Goal: Task Accomplishment & Management: Manage account settings

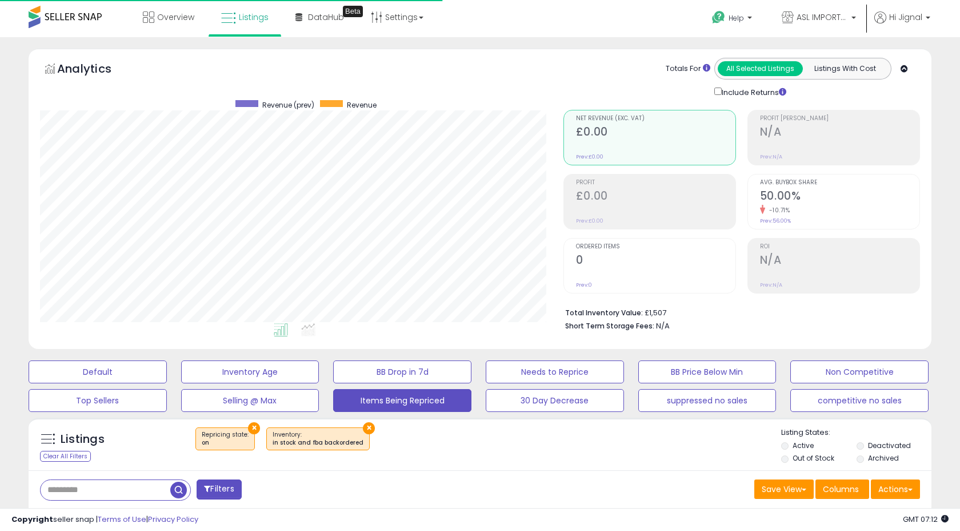
select select "**"
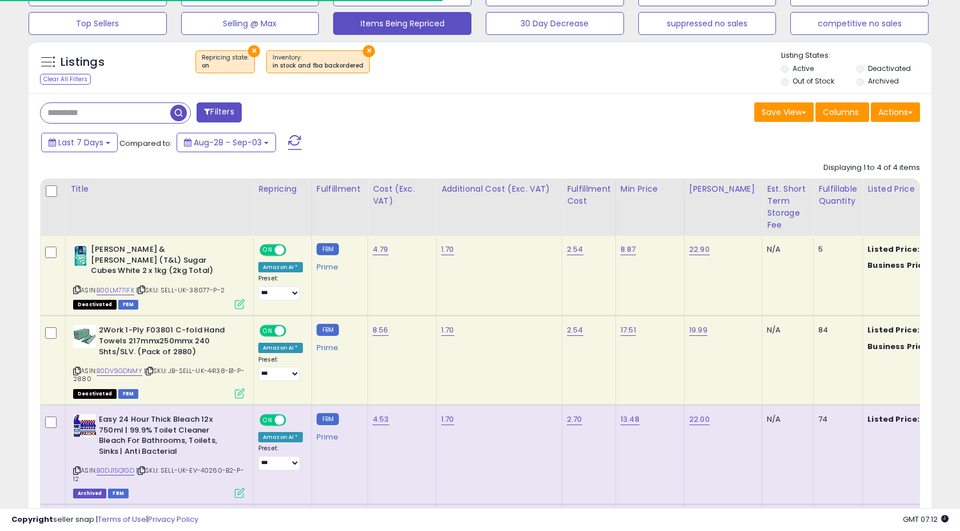
scroll to position [234, 523]
click at [808, 66] on label "Active" at bounding box center [803, 68] width 21 height 10
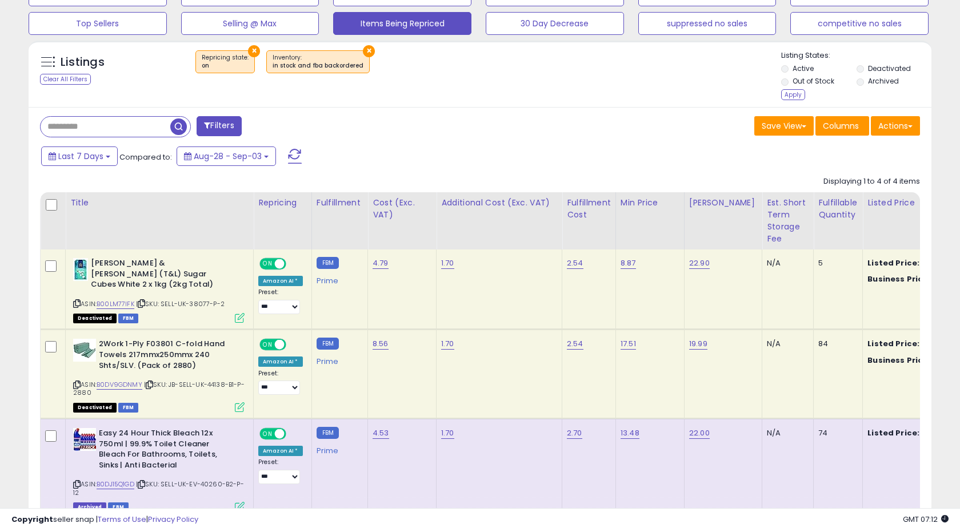
click at [809, 81] on label "Out of Stock" at bounding box center [814, 81] width 42 height 10
click at [796, 96] on div "Apply" at bounding box center [794, 94] width 24 height 11
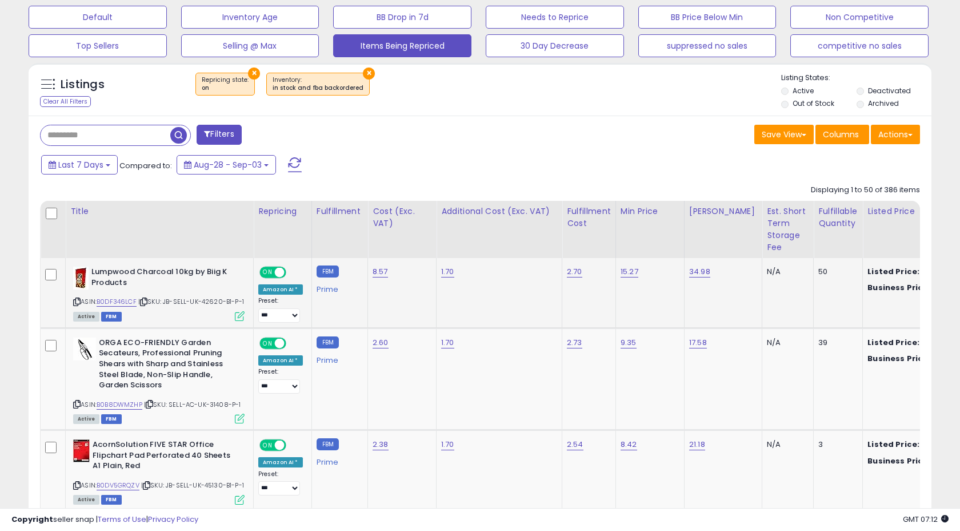
scroll to position [356, 0]
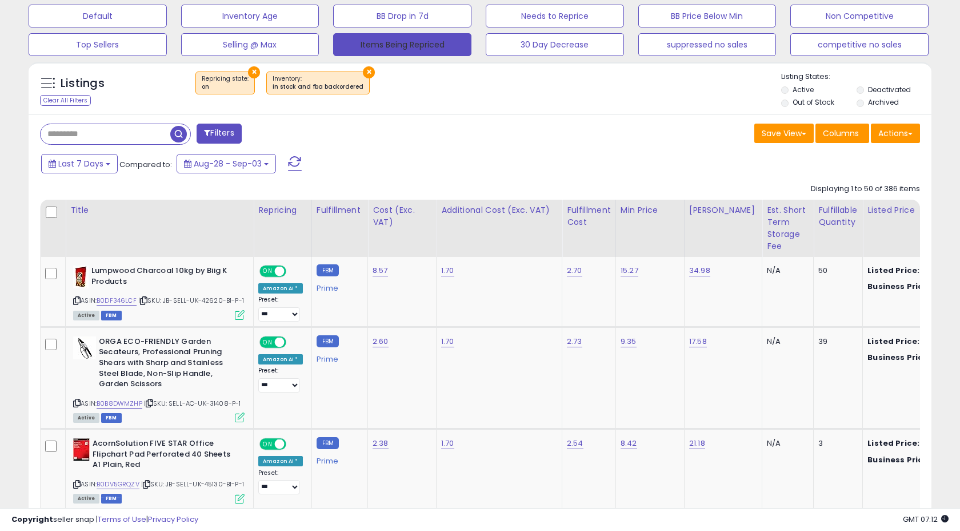
click at [415, 47] on button "Items Being Repriced" at bounding box center [402, 44] width 138 height 23
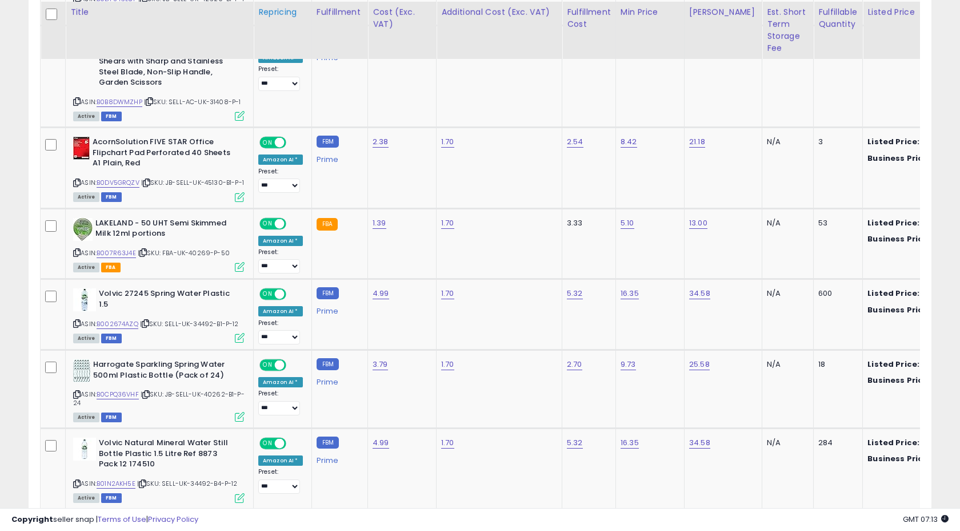
scroll to position [659, 0]
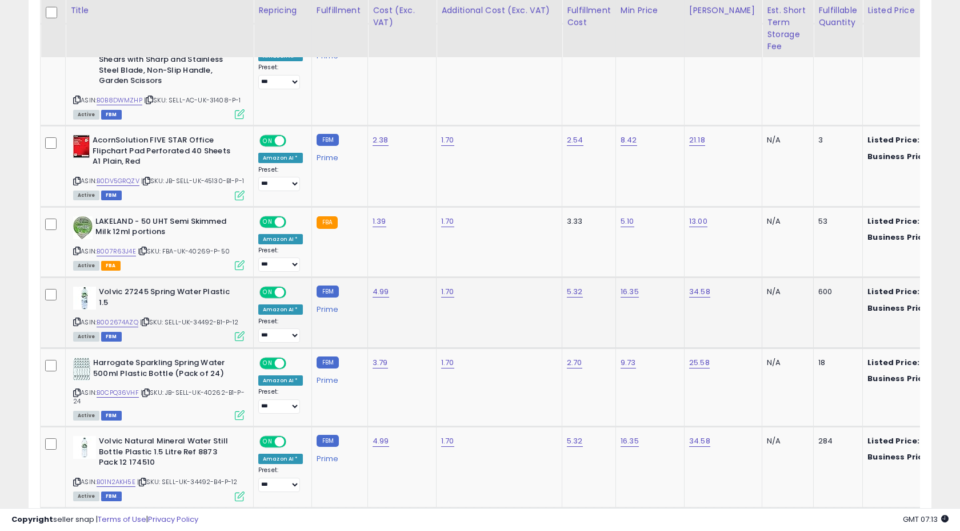
click at [238, 341] on icon at bounding box center [240, 336] width 10 height 10
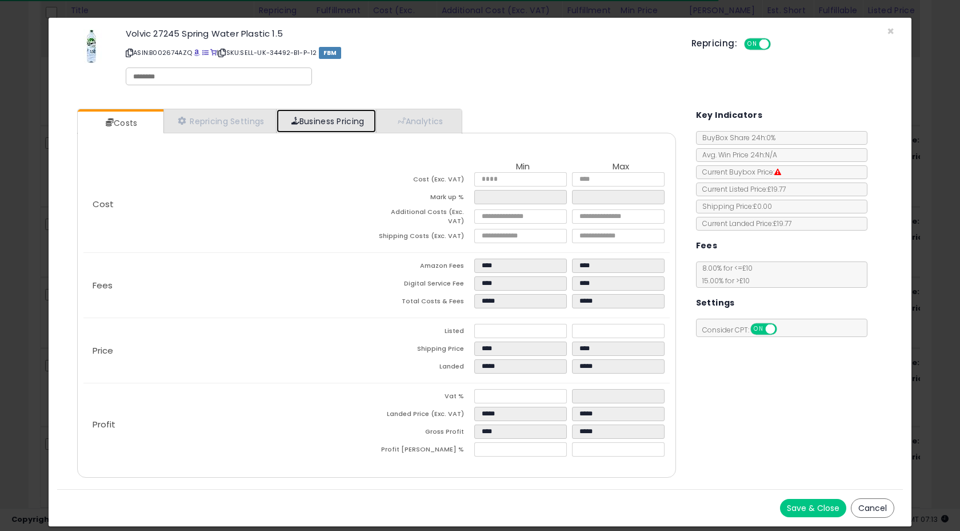
click at [324, 126] on link "Business Pricing" at bounding box center [327, 120] width 100 height 23
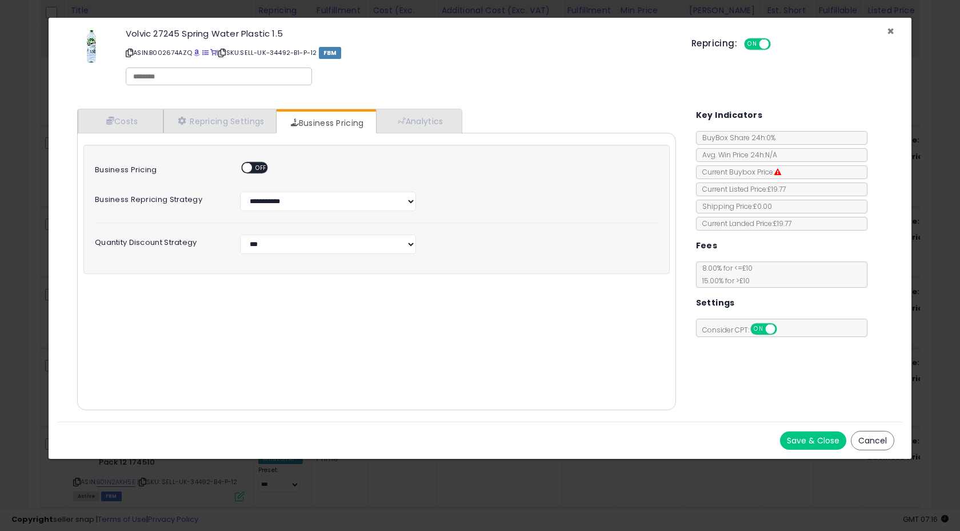
click at [888, 27] on span "×" at bounding box center [890, 31] width 7 height 17
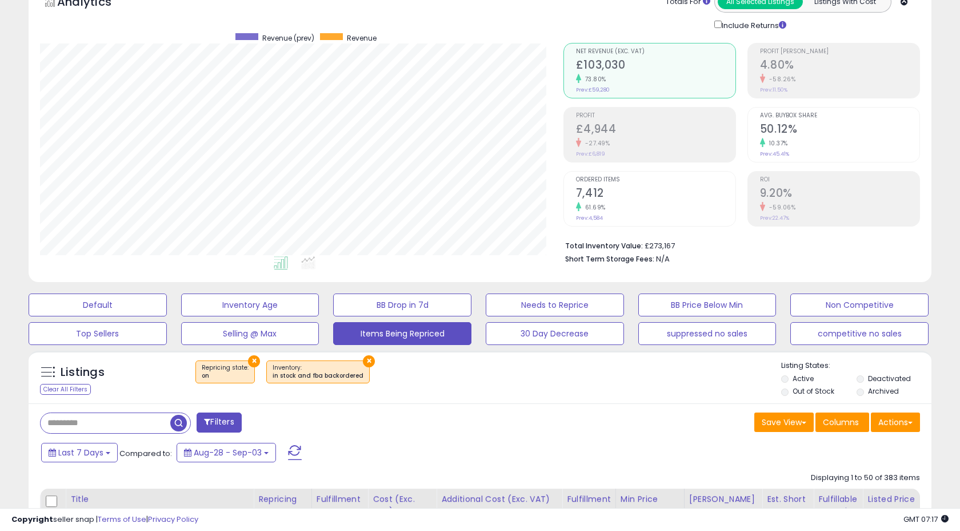
scroll to position [152, 0]
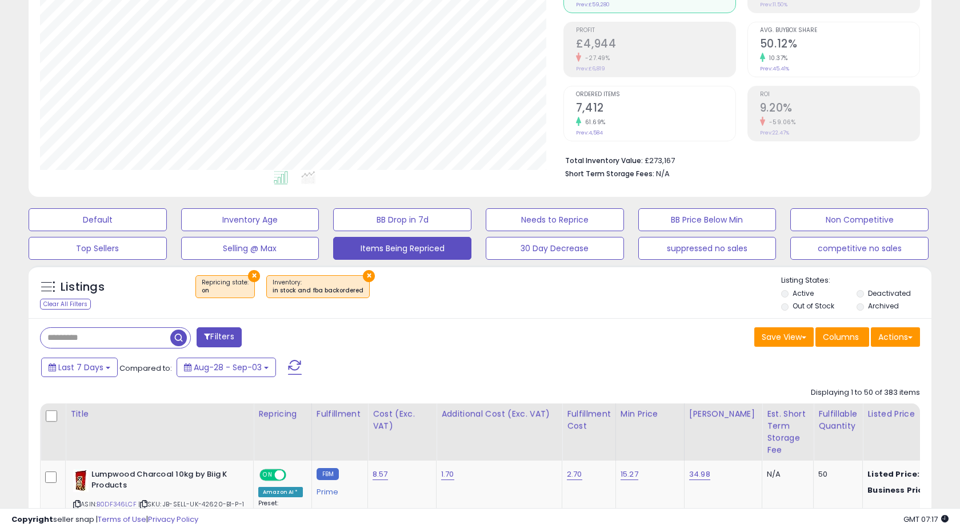
click at [100, 337] on input "text" at bounding box center [106, 338] width 130 height 20
paste input "**********"
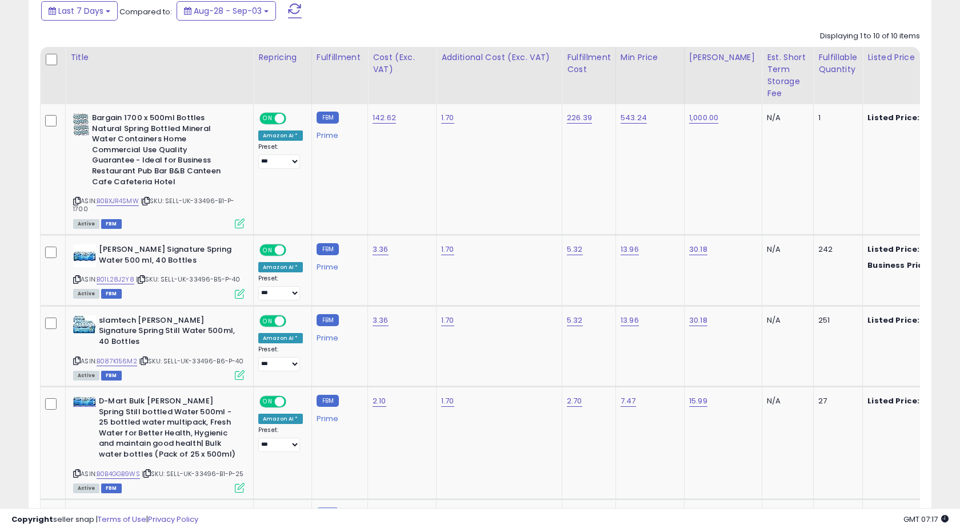
scroll to position [511, 0]
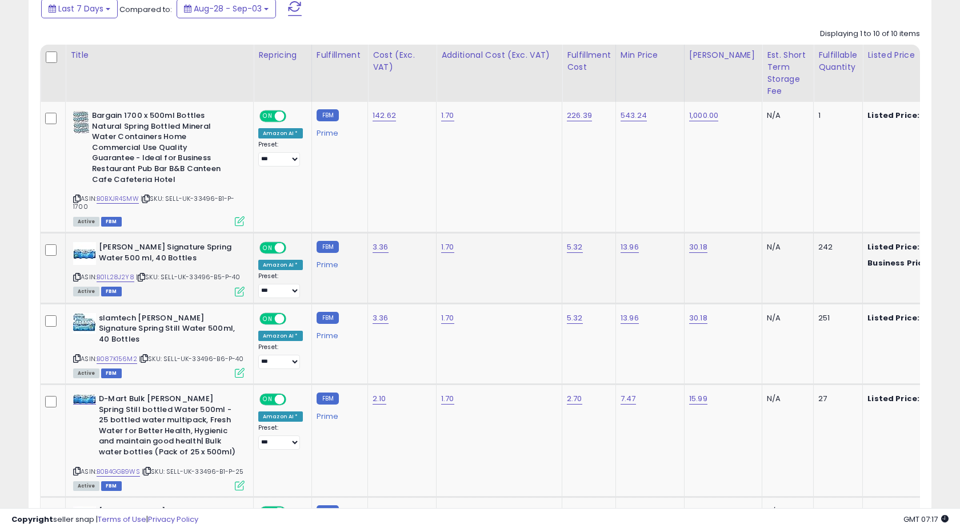
click at [240, 290] on icon at bounding box center [240, 291] width 10 height 10
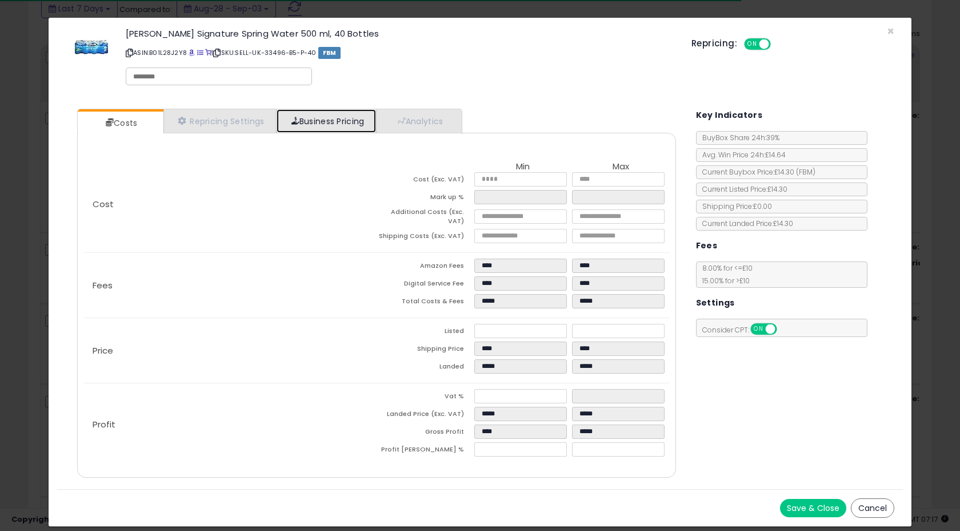
click at [285, 124] on link "Business Pricing" at bounding box center [327, 120] width 100 height 23
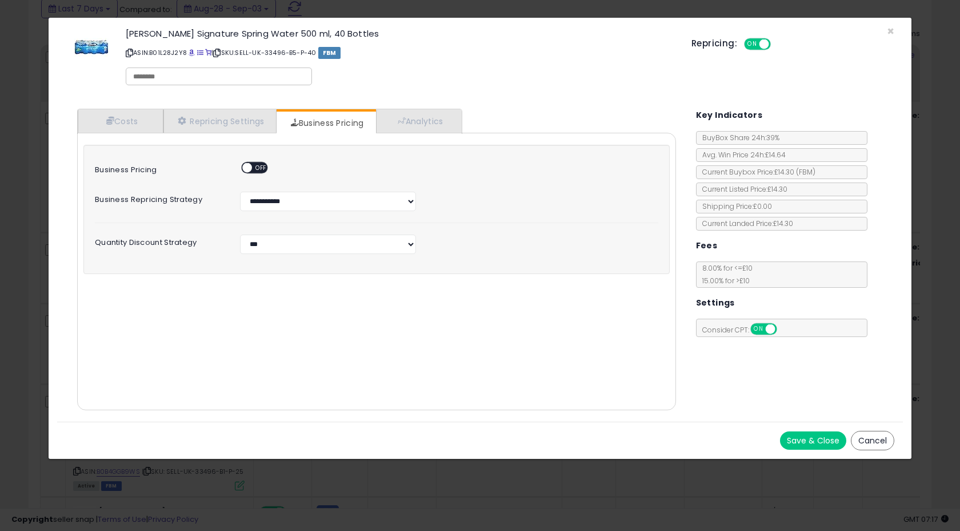
click at [879, 444] on button "Cancel" at bounding box center [872, 440] width 43 height 19
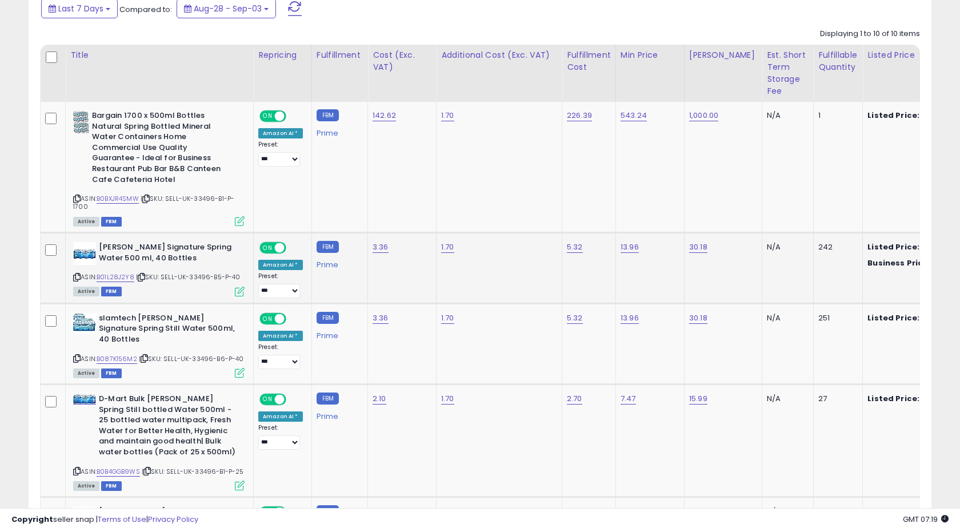
click at [244, 293] on icon at bounding box center [240, 291] width 10 height 10
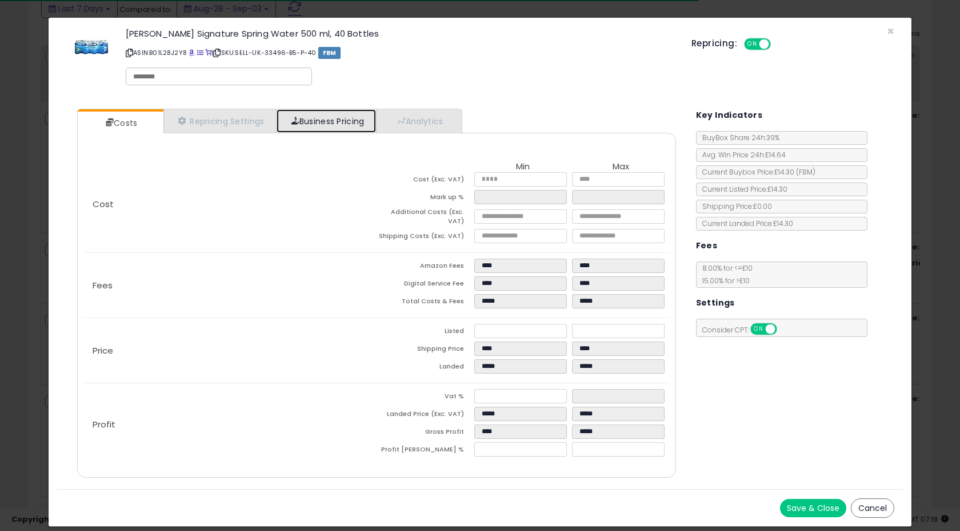
click at [354, 111] on link "Business Pricing" at bounding box center [327, 120] width 100 height 23
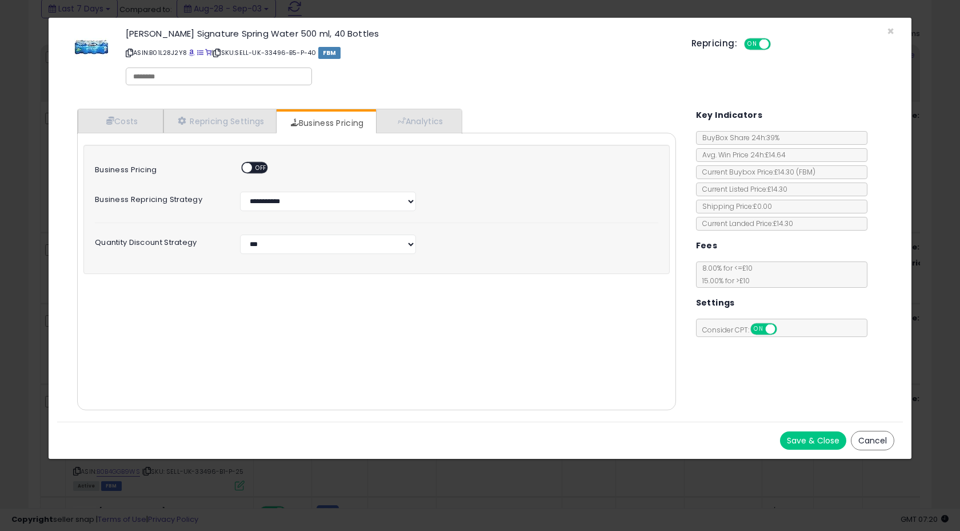
click at [877, 442] on button "Cancel" at bounding box center [872, 440] width 43 height 19
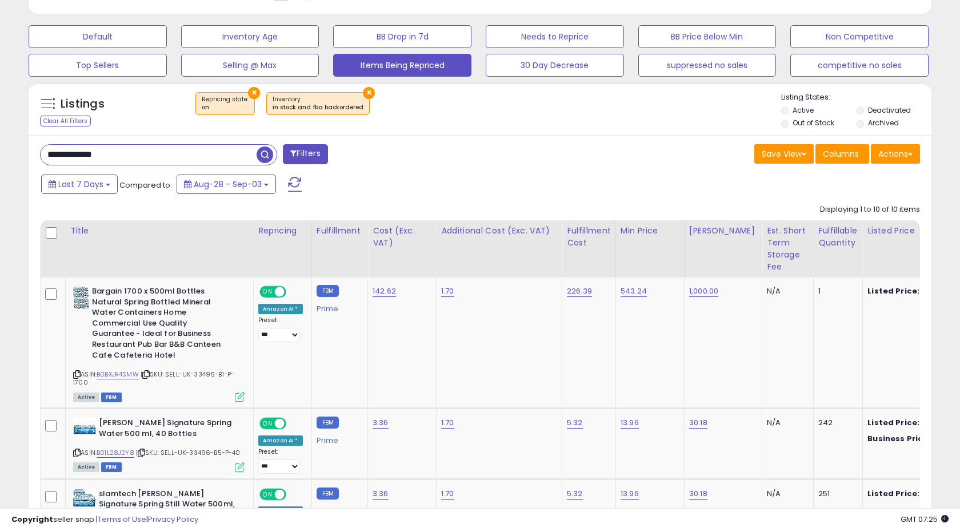
scroll to position [261, 0]
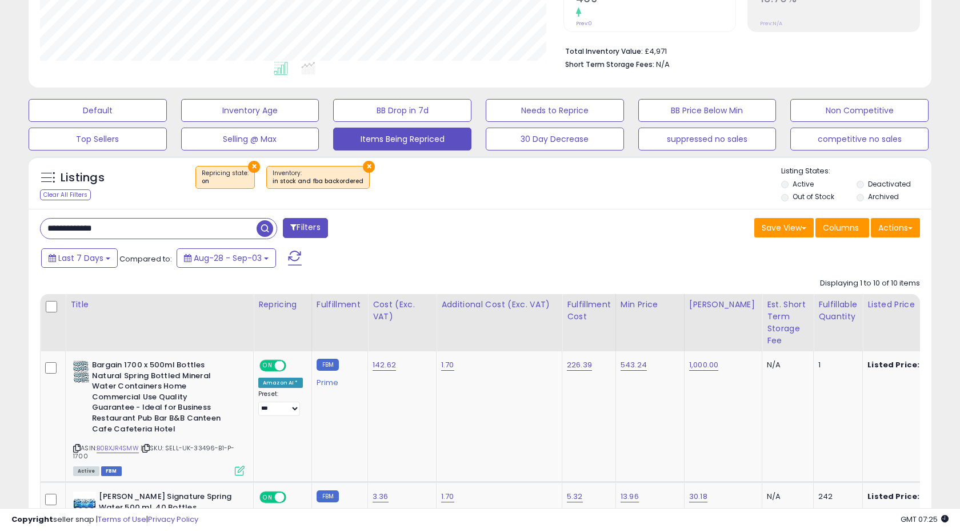
click at [168, 226] on input "**********" at bounding box center [149, 228] width 216 height 20
type input "**"
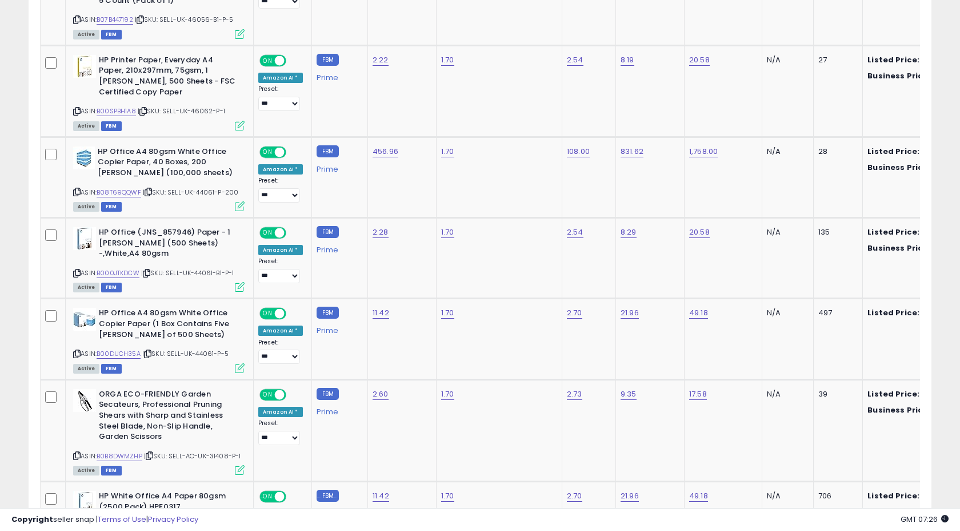
scroll to position [767, 0]
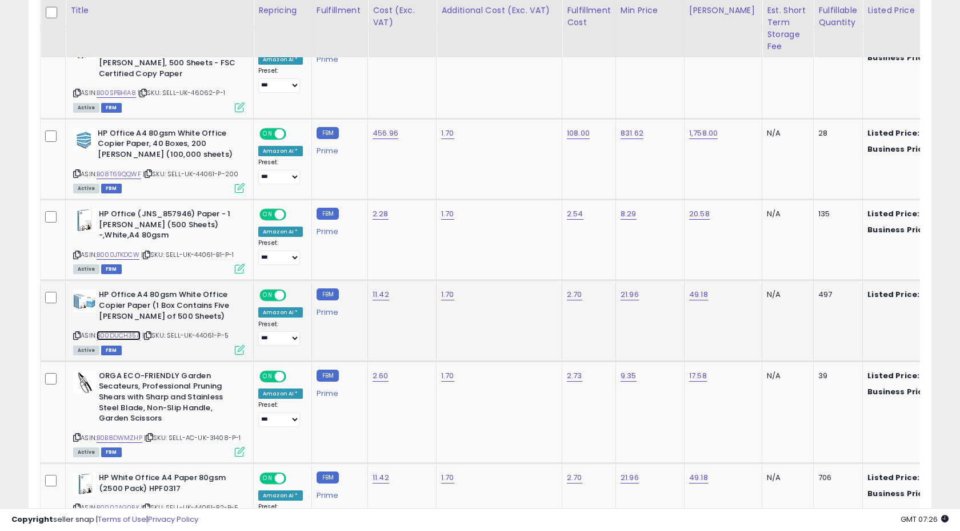
click at [120, 330] on link "B00DUCH35A" at bounding box center [119, 335] width 44 height 10
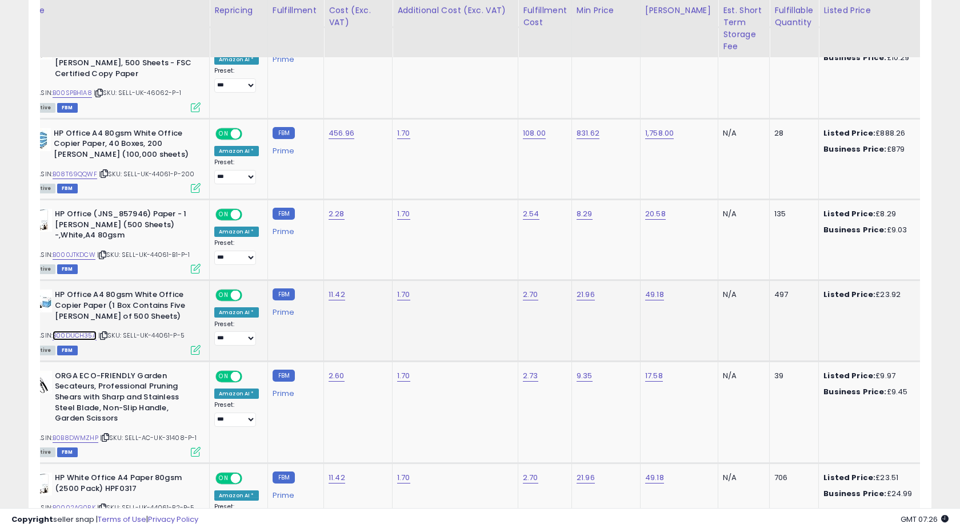
scroll to position [0, 45]
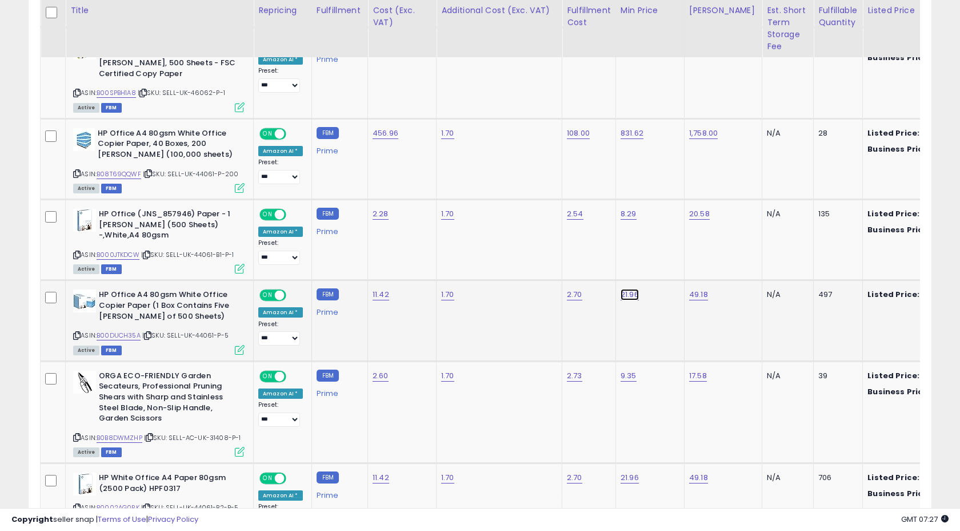
click at [628, 289] on link "21.96" at bounding box center [630, 294] width 18 height 11
type input "*****"
click button "submit" at bounding box center [661, 245] width 19 height 17
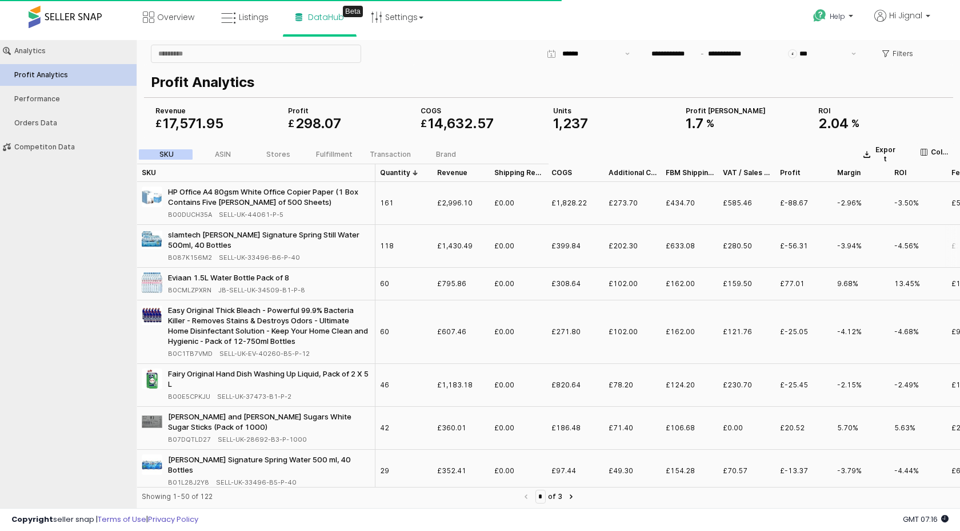
click at [222, 258] on span "SELL-UK-33496-B6-P-40" at bounding box center [259, 257] width 81 height 10
drag, startPoint x: 222, startPoint y: 258, endPoint x: 253, endPoint y: 258, distance: 30.3
click at [253, 258] on span "SELL-UK-33496-B6-P-40" at bounding box center [259, 257] width 81 height 10
copy span "SELL-UK-33496"
